Goal: Task Accomplishment & Management: Use online tool/utility

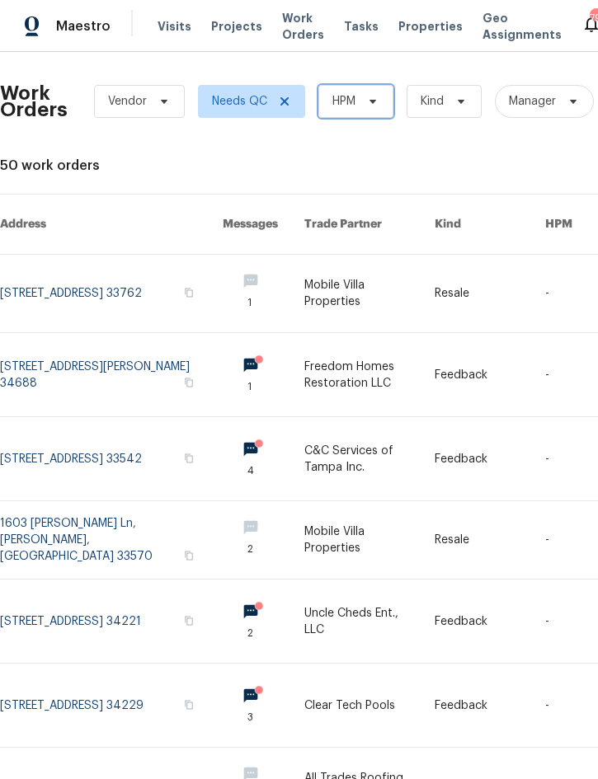
click at [363, 105] on span at bounding box center [370, 101] width 18 height 13
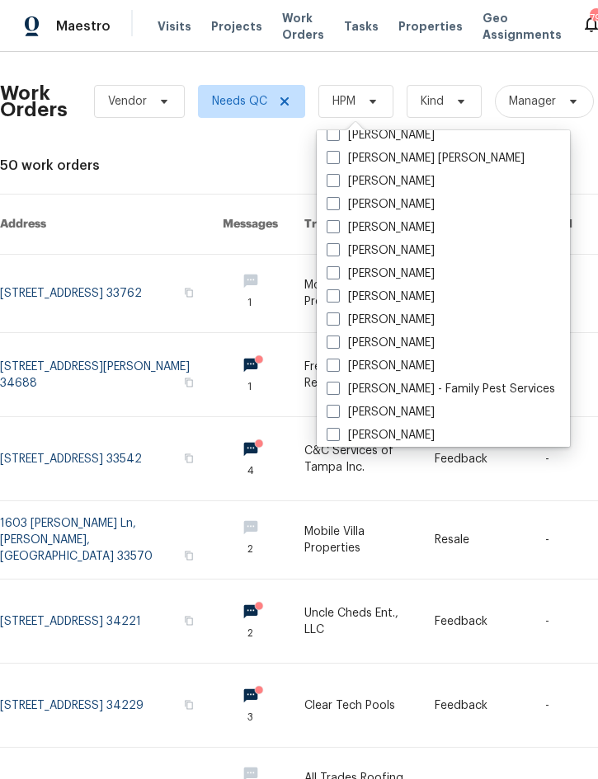
scroll to position [138, 0]
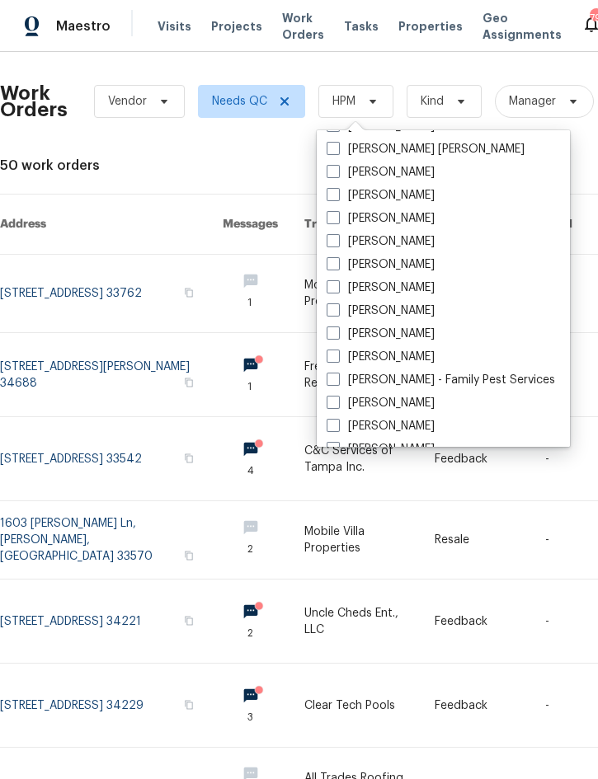
click at [411, 352] on label "[PERSON_NAME]" at bounding box center [380, 357] width 108 height 16
click at [337, 352] on input "[PERSON_NAME]" at bounding box center [331, 354] width 11 height 11
checkbox input "true"
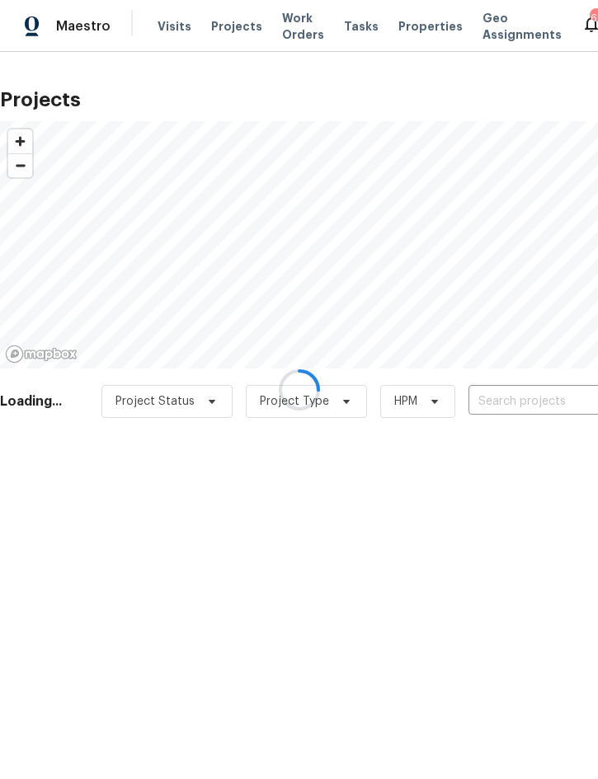
click at [515, 390] on div at bounding box center [299, 389] width 598 height 779
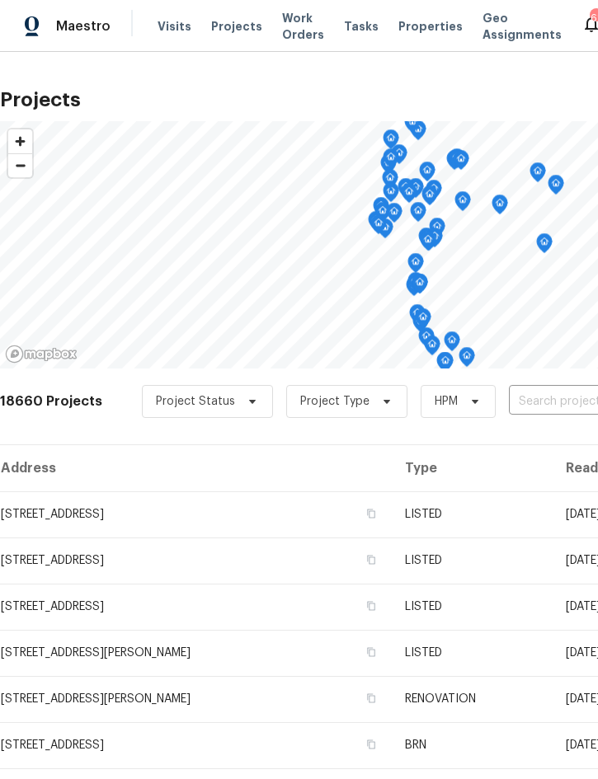
click at [530, 413] on input "text" at bounding box center [603, 402] width 189 height 26
type input "1103 n"
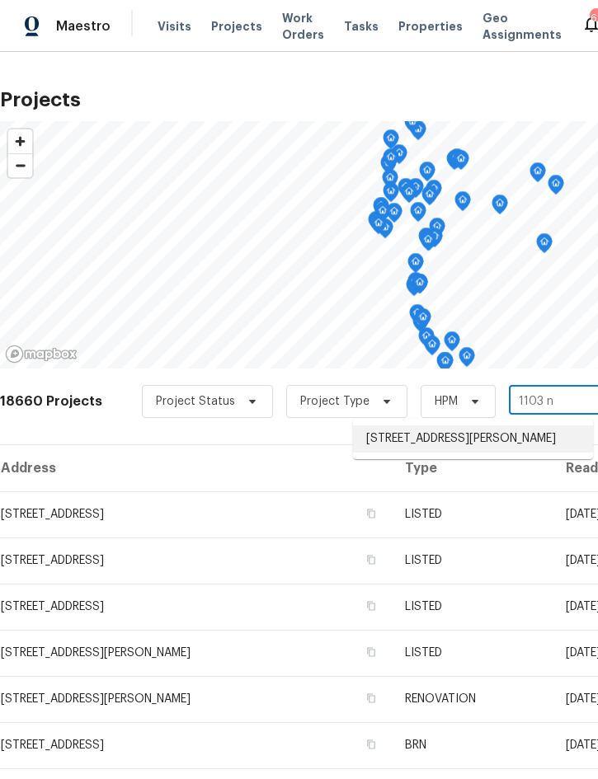
click at [460, 440] on li "[STREET_ADDRESS][PERSON_NAME]" at bounding box center [473, 438] width 240 height 27
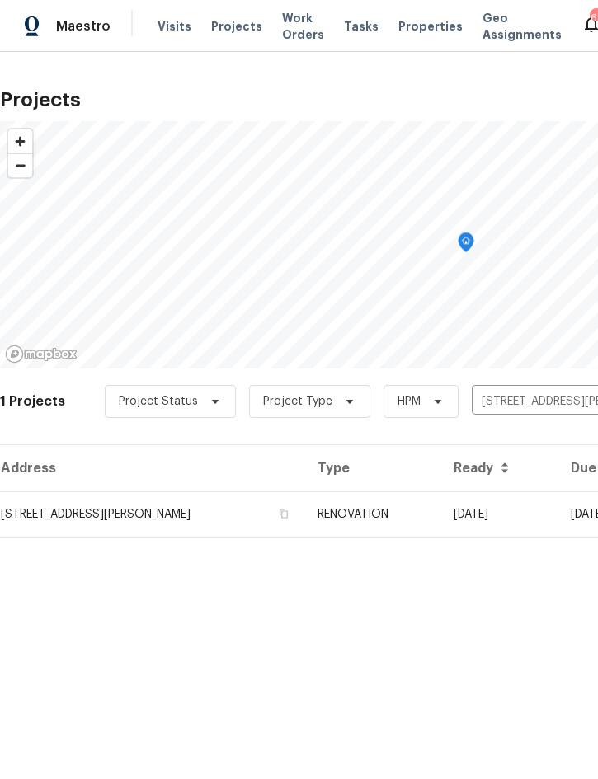
click at [399, 509] on td "RENOVATION" at bounding box center [371, 514] width 135 height 46
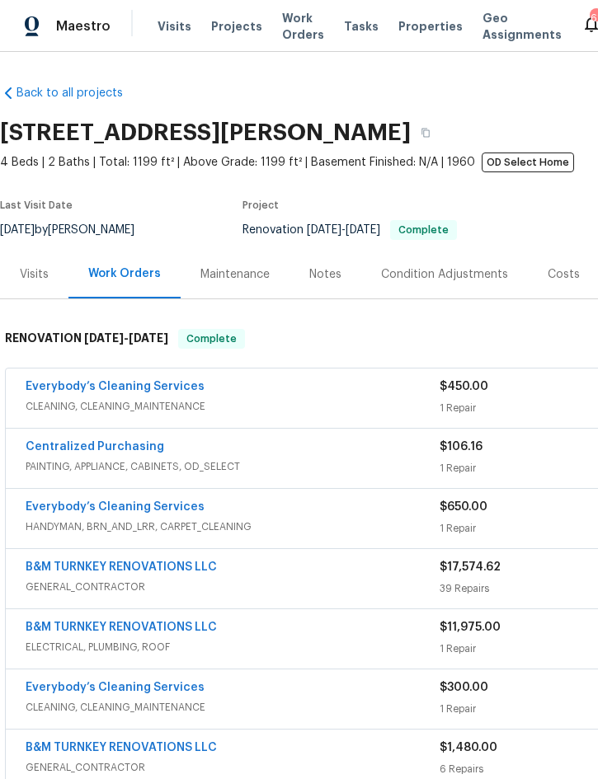
click at [367, 399] on span "CLEANING, CLEANING_MAINTENANCE" at bounding box center [233, 406] width 414 height 16
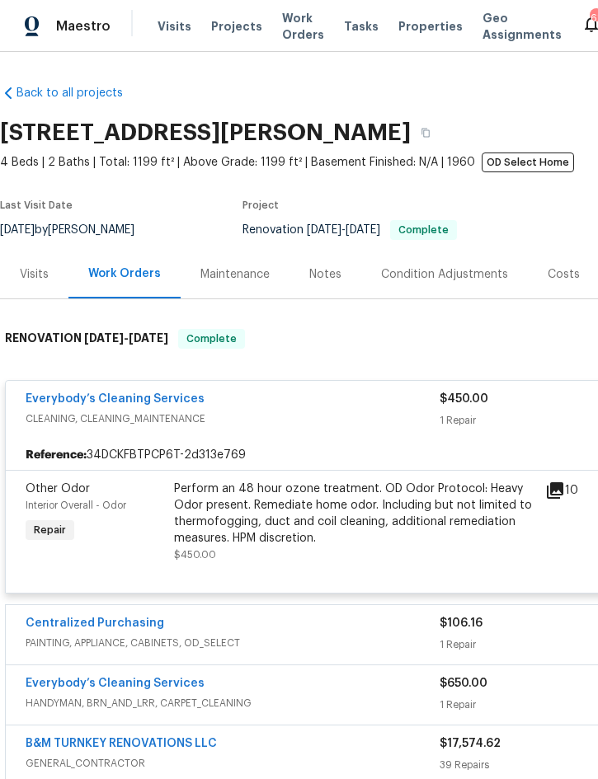
click at [356, 518] on div "Perform an 48 hour ozone treatment. OD Odor Protocol: Heavy Odor present. Remed…" at bounding box center [354, 514] width 361 height 66
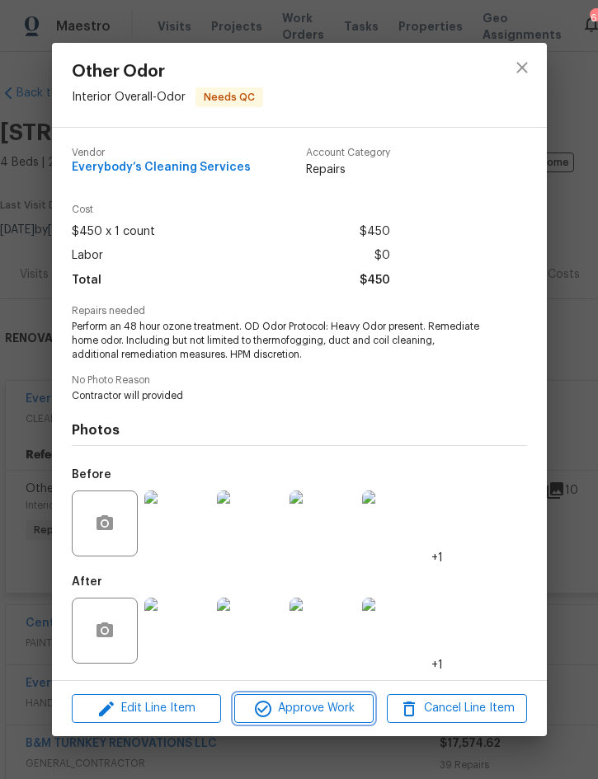
click at [318, 710] on span "Approve Work" at bounding box center [303, 708] width 129 height 21
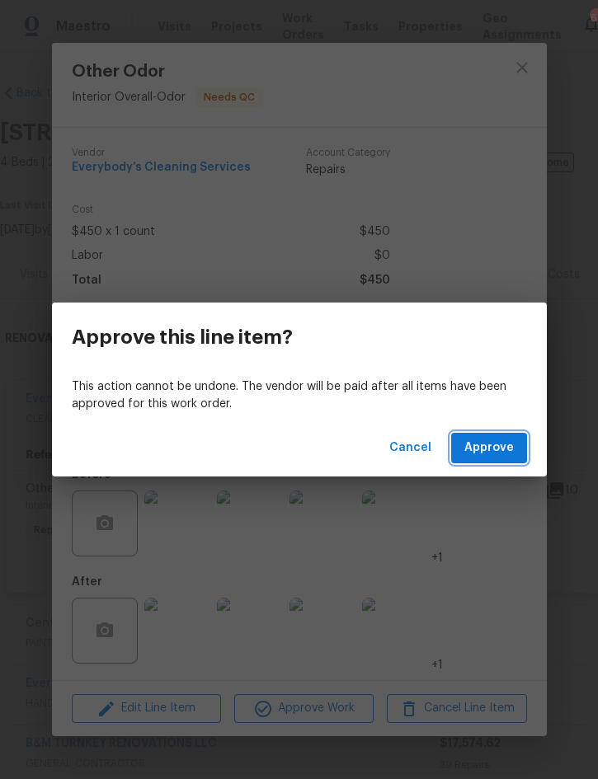
click at [491, 457] on span "Approve" at bounding box center [488, 448] width 49 height 21
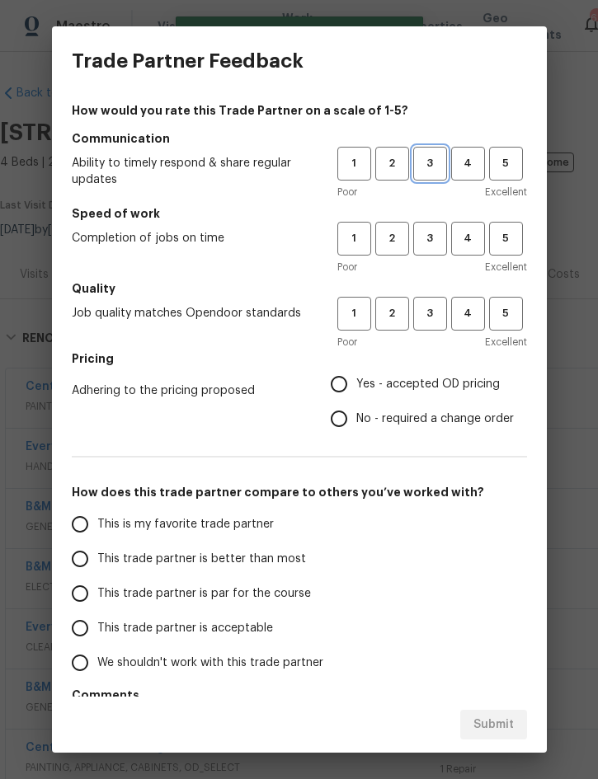
click at [423, 165] on span "3" at bounding box center [430, 163] width 30 height 19
click at [429, 251] on button "3" at bounding box center [430, 239] width 34 height 34
click at [433, 328] on button "3" at bounding box center [430, 314] width 34 height 34
click at [433, 394] on label "Yes - accepted OD pricing" at bounding box center [417, 384] width 192 height 35
click at [356, 394] on input "Yes - accepted OD pricing" at bounding box center [338, 384] width 35 height 35
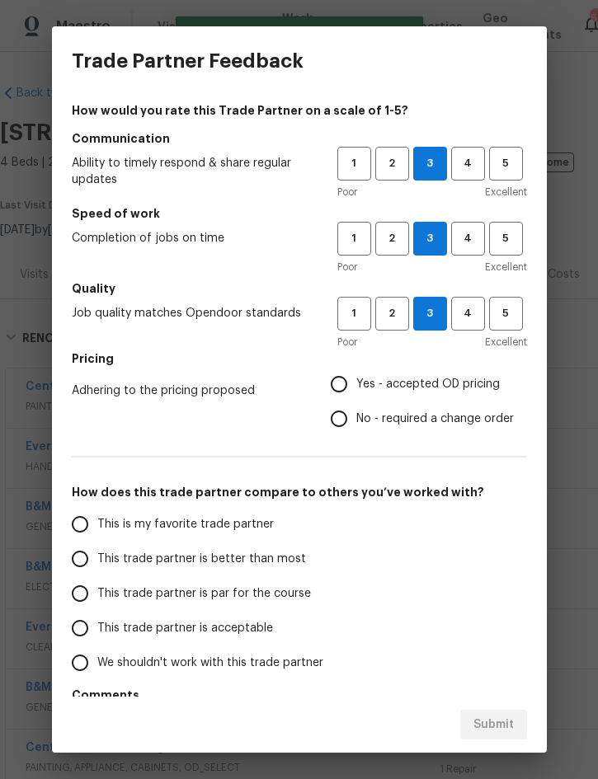
radio input "true"
click at [241, 562] on span "This trade partner is better than most" at bounding box center [201, 559] width 209 height 17
click at [97, 562] on input "This trade partner is better than most" at bounding box center [80, 558] width 35 height 35
click at [513, 720] on span "Submit" at bounding box center [493, 725] width 40 height 21
radio input "true"
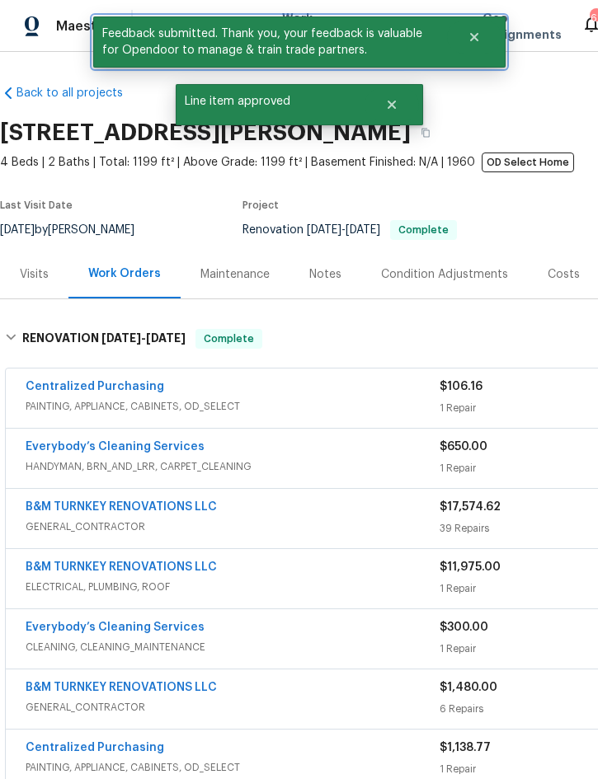
click at [469, 42] on icon "Close" at bounding box center [473, 36] width 13 height 13
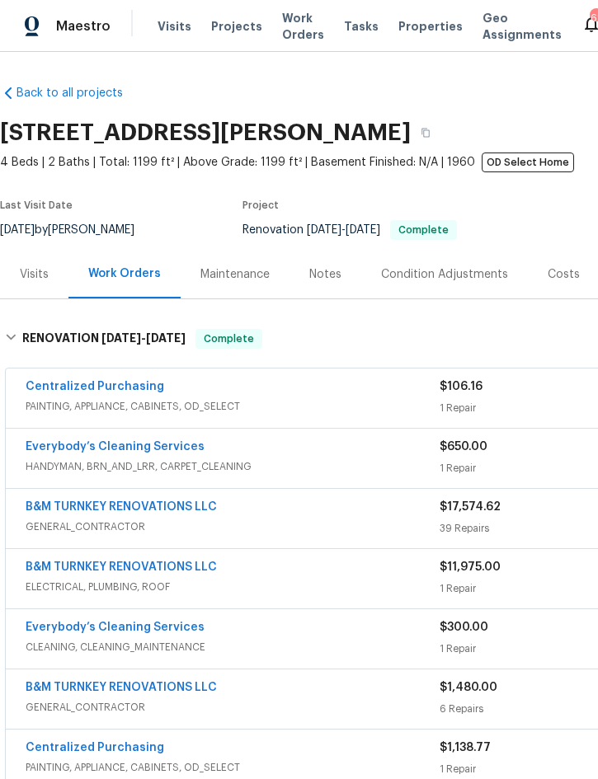
click at [223, 33] on span "Projects" at bounding box center [236, 26] width 51 height 16
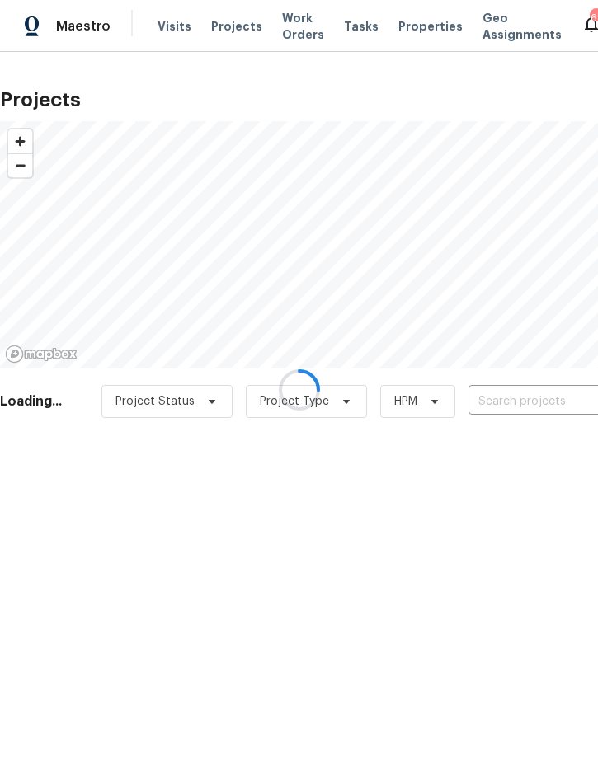
click at [509, 400] on div at bounding box center [299, 389] width 598 height 779
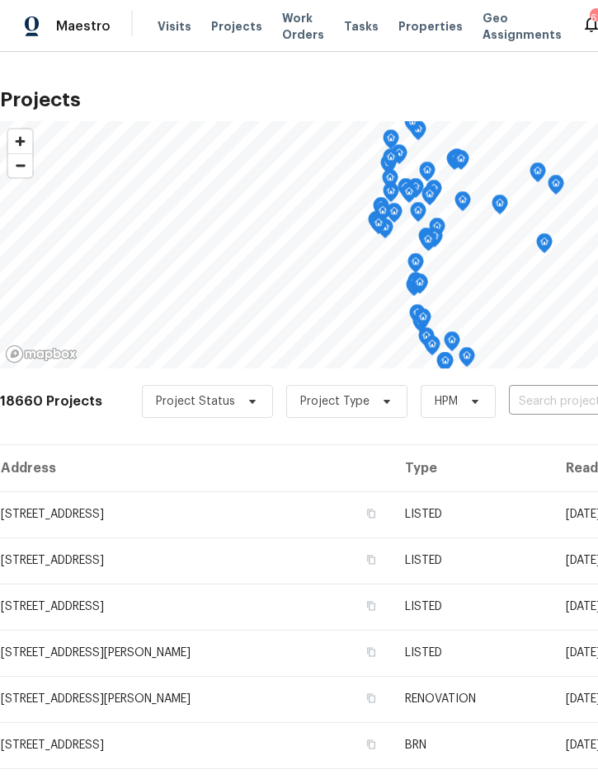
click at [536, 409] on input "text" at bounding box center [603, 402] width 189 height 26
type input "1214 ro"
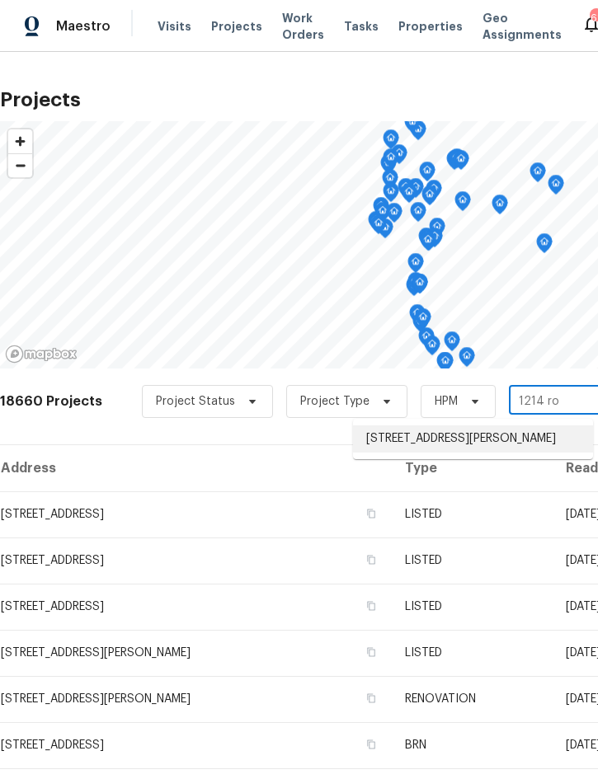
click at [464, 443] on li "[STREET_ADDRESS][PERSON_NAME]" at bounding box center [473, 438] width 240 height 27
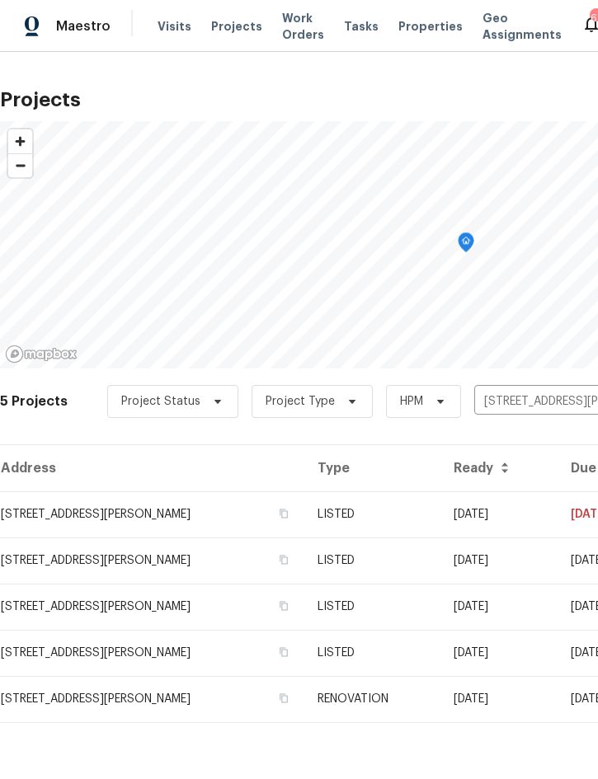
click at [415, 509] on td "LISTED" at bounding box center [371, 514] width 135 height 46
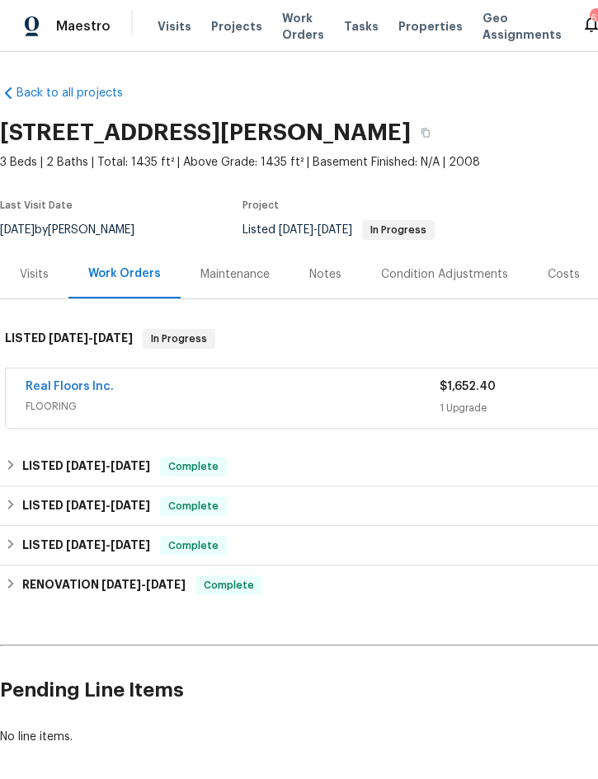
click at [330, 388] on div "Real Floors Inc." at bounding box center [233, 388] width 414 height 20
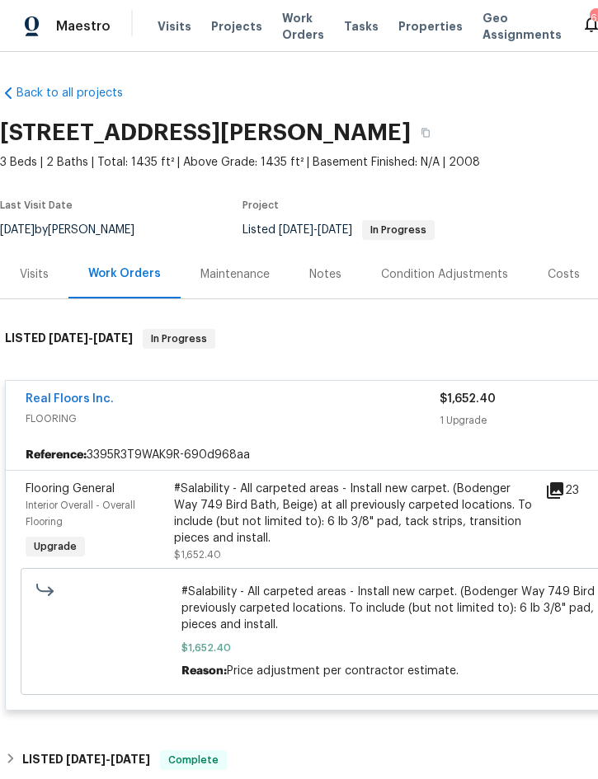
click at [331, 511] on div "#Salability - All carpeted areas - Install new carpet. (Bodenger Way 749 Bird B…" at bounding box center [354, 514] width 361 height 66
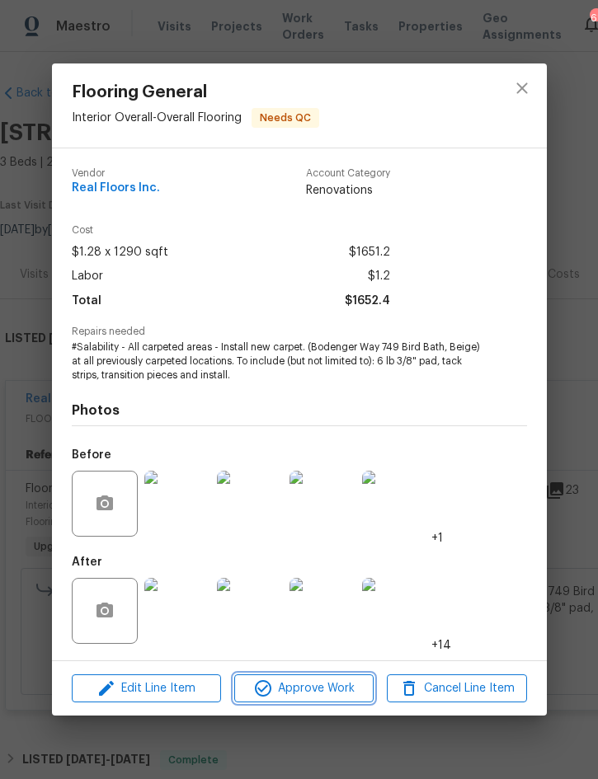
click at [319, 682] on span "Approve Work" at bounding box center [303, 688] width 129 height 21
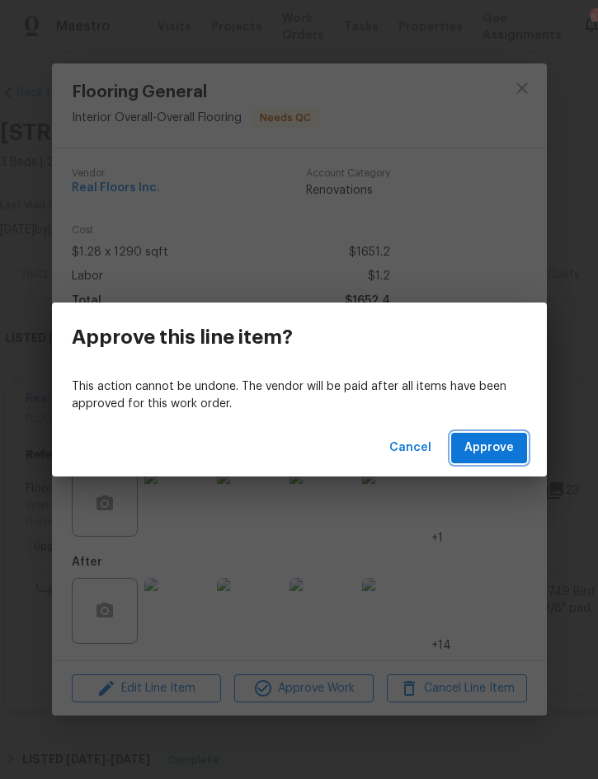
click at [484, 448] on span "Approve" at bounding box center [488, 448] width 49 height 21
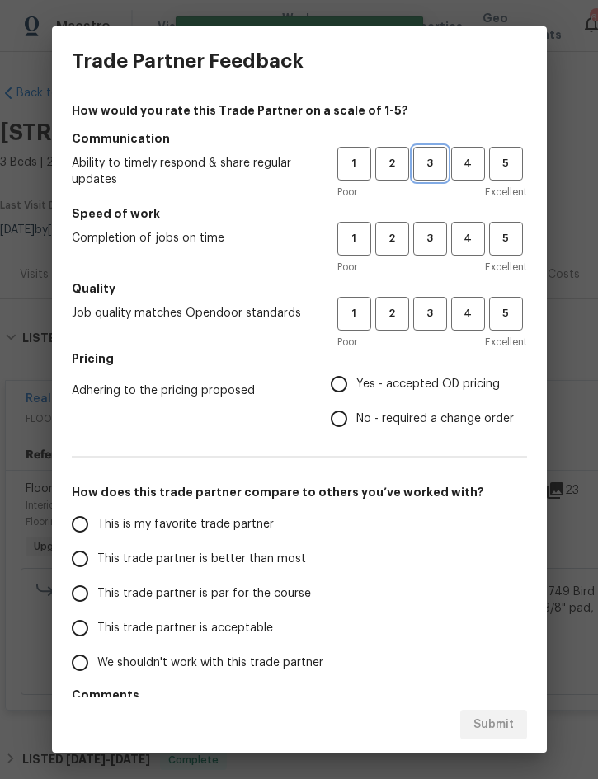
click at [433, 166] on span "3" at bounding box center [430, 163] width 30 height 19
click at [432, 240] on span "3" at bounding box center [430, 238] width 30 height 19
click at [431, 317] on span "3" at bounding box center [430, 313] width 30 height 19
click at [441, 394] on label "Yes - accepted OD pricing" at bounding box center [417, 384] width 192 height 35
click at [356, 394] on input "Yes - accepted OD pricing" at bounding box center [338, 384] width 35 height 35
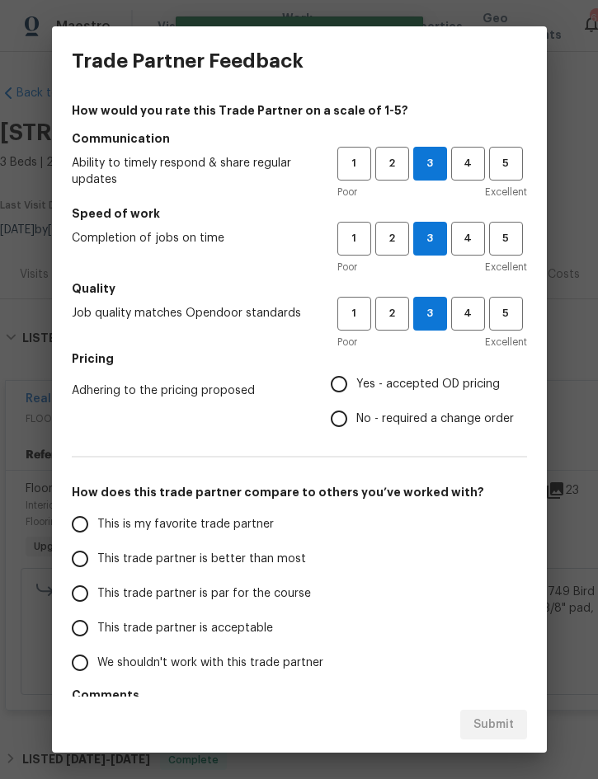
radio input "true"
click at [253, 565] on span "This trade partner is better than most" at bounding box center [201, 559] width 209 height 17
click at [97, 565] on input "This trade partner is better than most" at bounding box center [80, 558] width 35 height 35
click at [503, 722] on span "Submit" at bounding box center [493, 725] width 40 height 21
radio input "true"
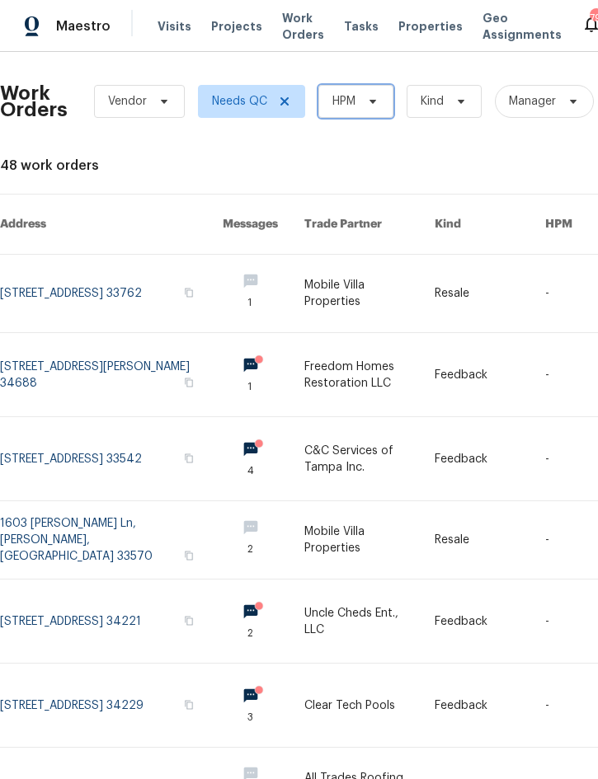
click at [363, 112] on span "HPM" at bounding box center [355, 101] width 75 height 33
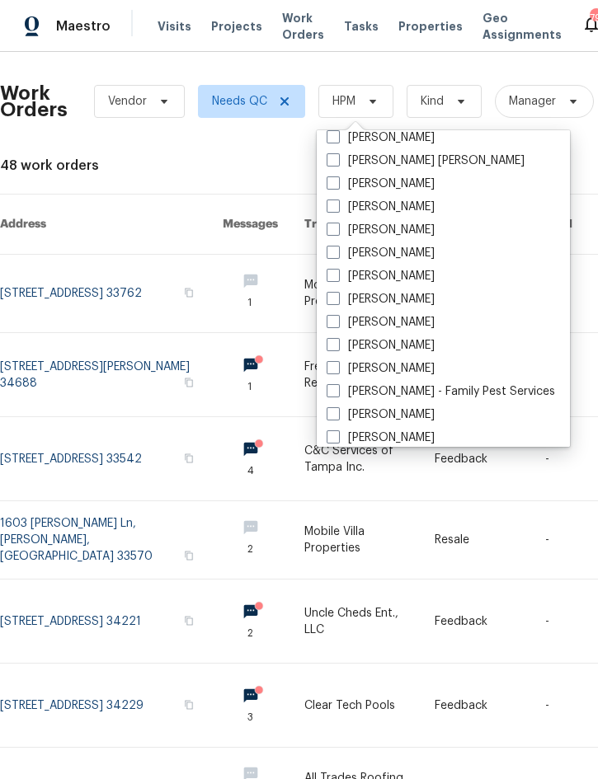
scroll to position [156, 0]
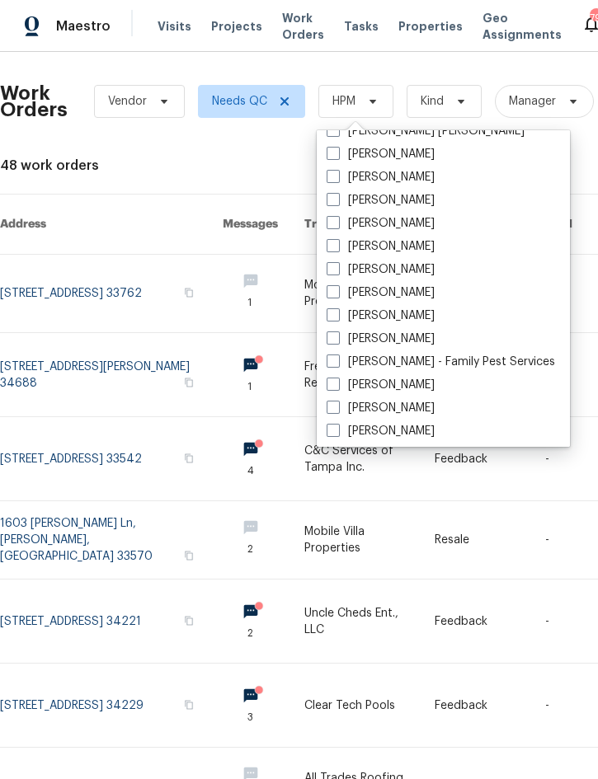
click at [410, 331] on label "[PERSON_NAME]" at bounding box center [380, 339] width 108 height 16
click at [337, 331] on input "[PERSON_NAME]" at bounding box center [331, 336] width 11 height 11
checkbox input "true"
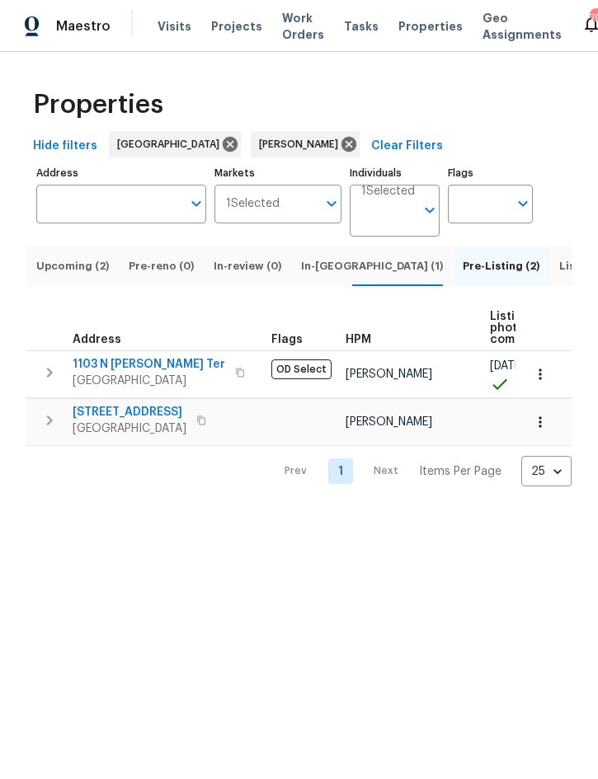
click at [77, 275] on span "Upcoming (2)" at bounding box center [72, 266] width 73 height 18
